Goal: Find specific page/section: Find specific page/section

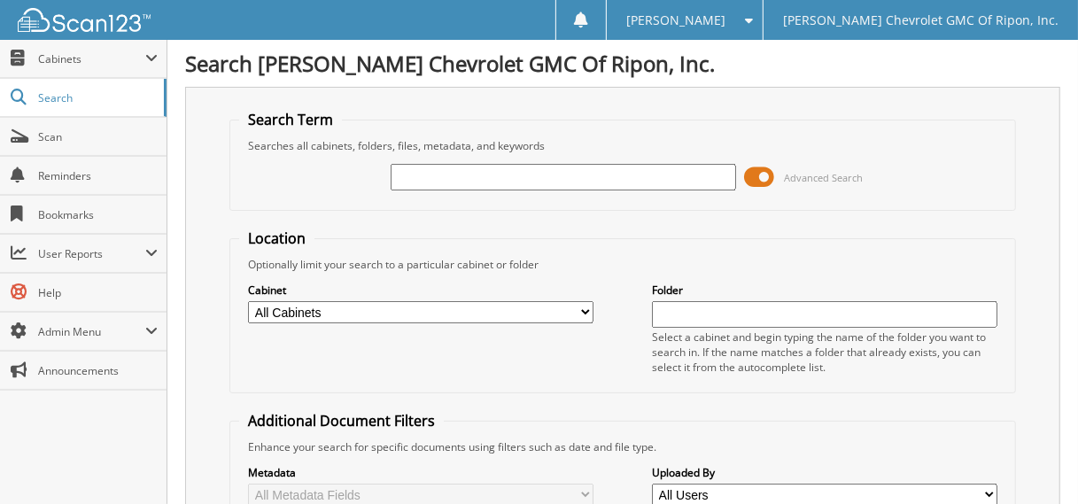
click at [565, 183] on input "text" at bounding box center [563, 177] width 345 height 27
type input "112505"
click at [760, 174] on span at bounding box center [760, 177] width 30 height 27
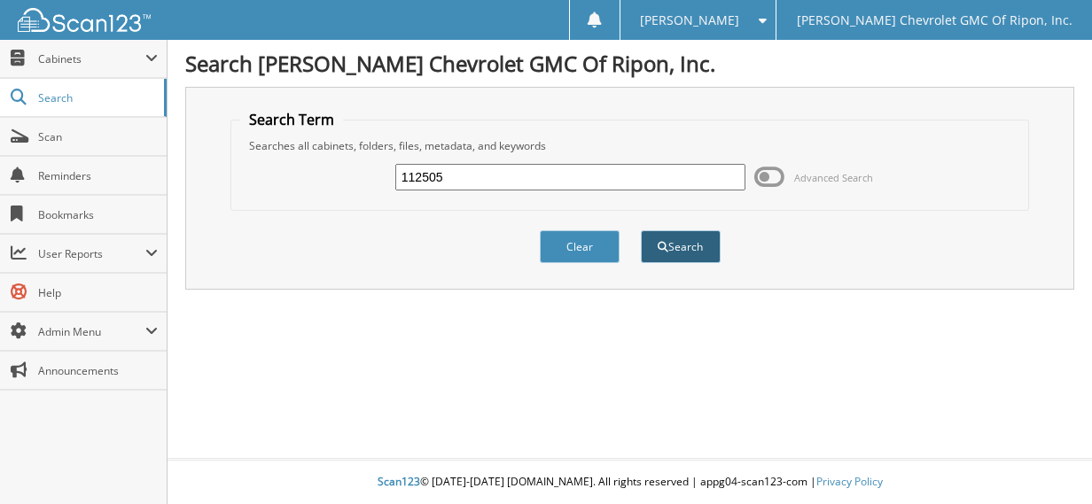
click at [670, 239] on button "Search" at bounding box center [681, 246] width 80 height 33
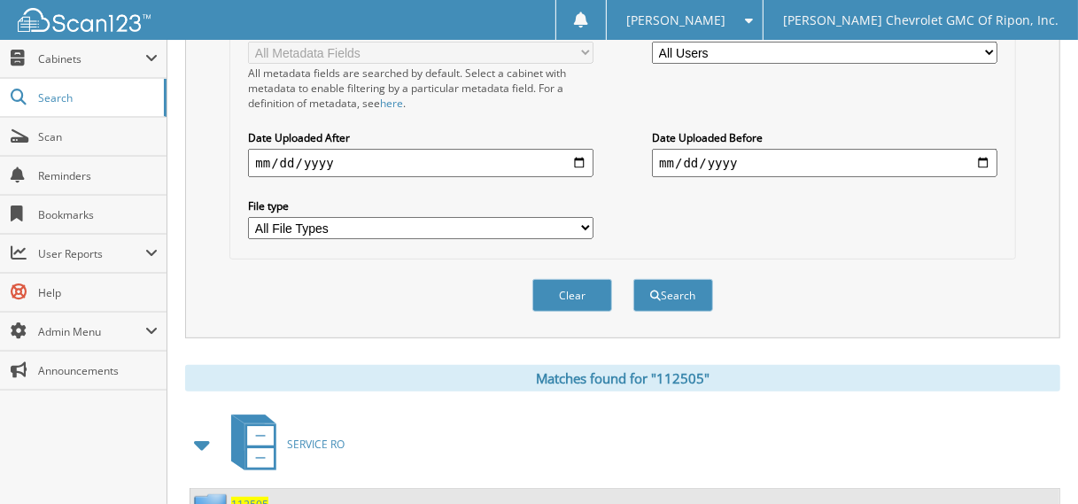
scroll to position [709, 0]
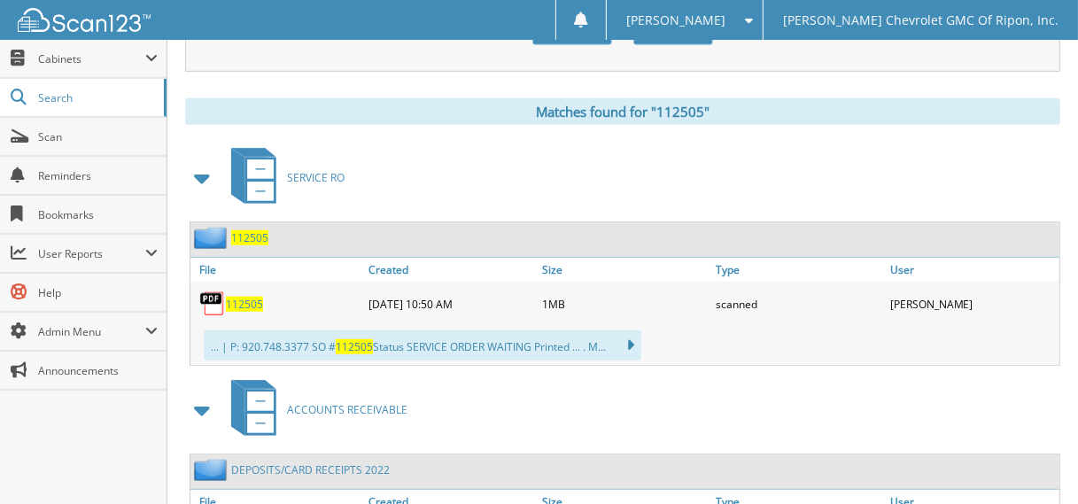
click at [253, 230] on span "112505" at bounding box center [249, 237] width 37 height 15
